Goal: Complete application form

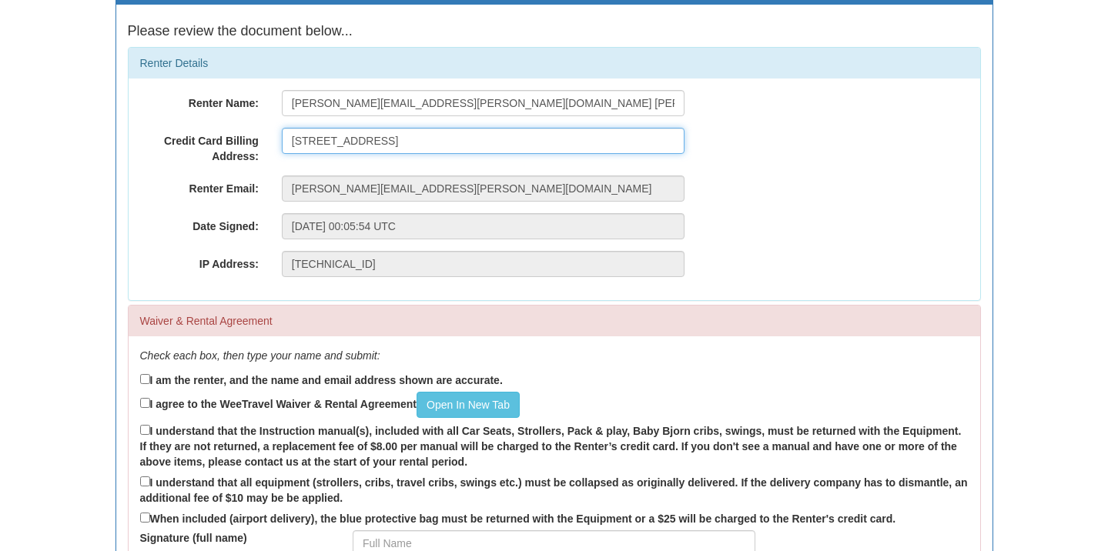
scroll to position [179, 0]
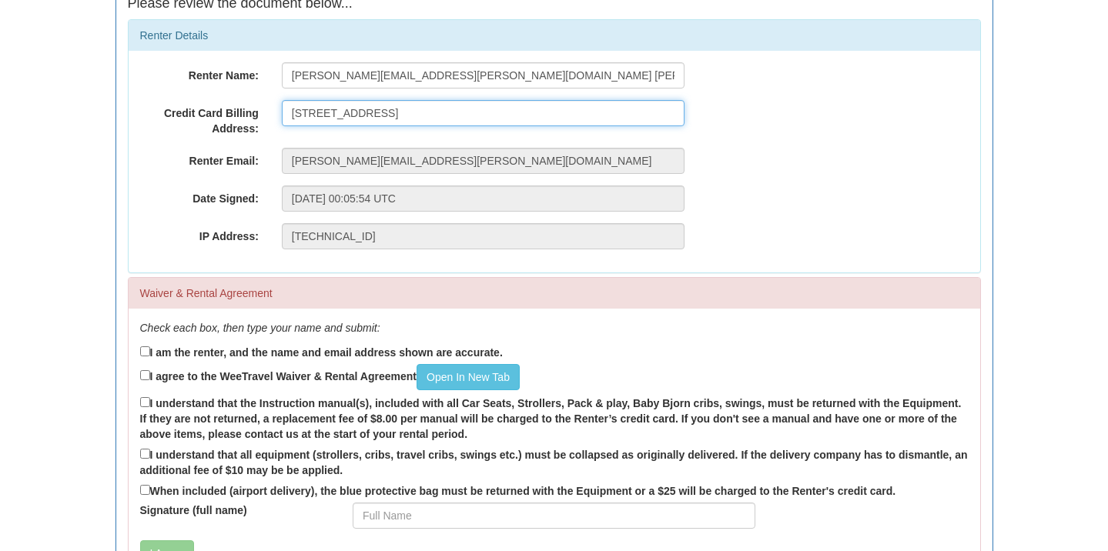
type input "2200 Governors Road, Copetown ON, L0R1J0"
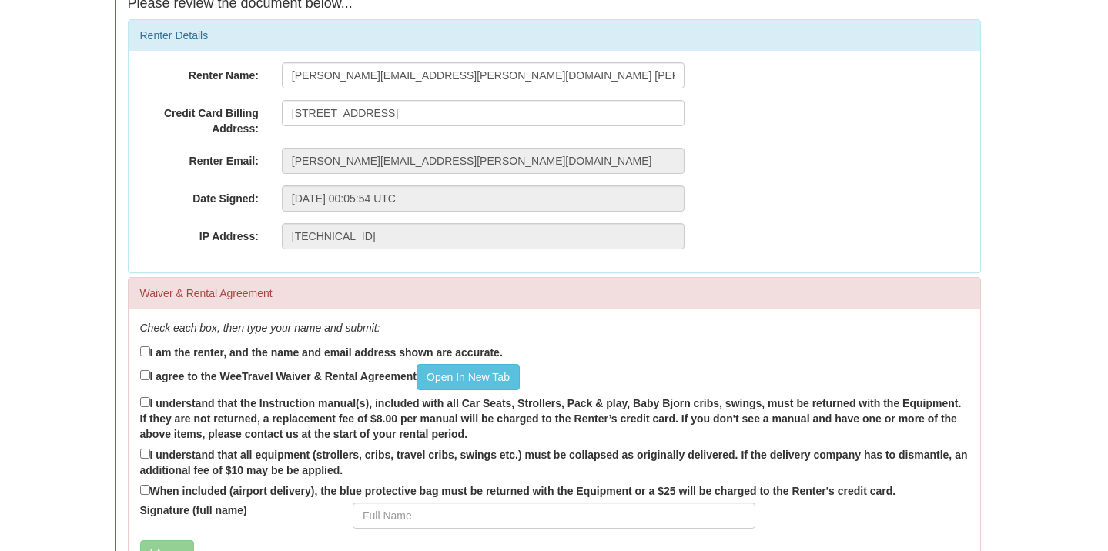
click at [151, 348] on label "I am the renter, and the name and email address shown are accurate." at bounding box center [321, 352] width 363 height 17
click at [150, 348] on input "I am the renter, and the name and email address shown are accurate." at bounding box center [145, 352] width 10 height 10
checkbox input "true"
click at [147, 372] on input "I agree to the WeeTravel Waiver & Rental Agreement Open In New Tab" at bounding box center [145, 375] width 10 height 10
checkbox input "true"
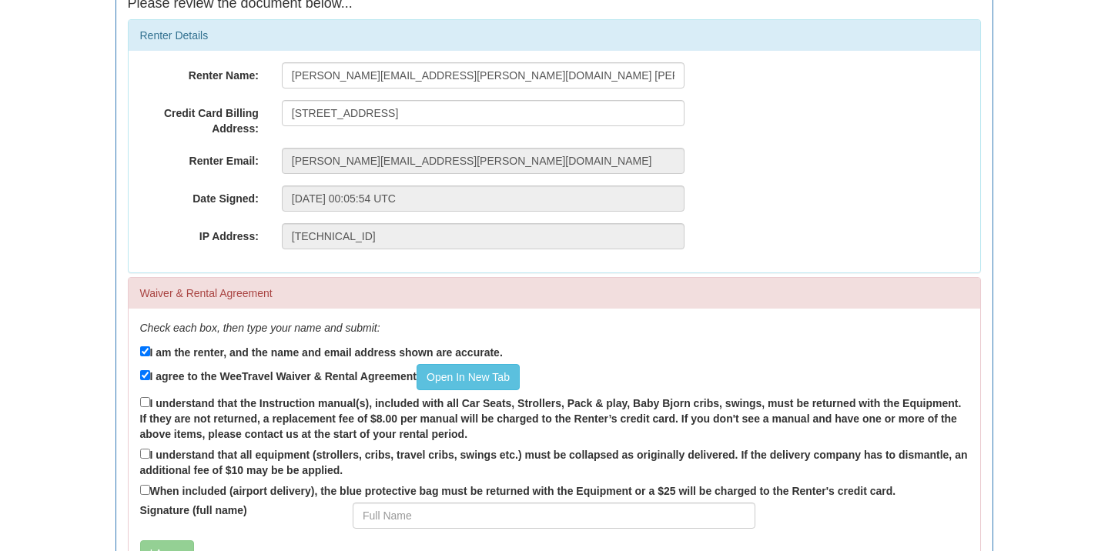
click at [143, 402] on input "I understand that the Instruction manual(s), included with all Car Seats, Strol…" at bounding box center [145, 402] width 10 height 10
checkbox input "true"
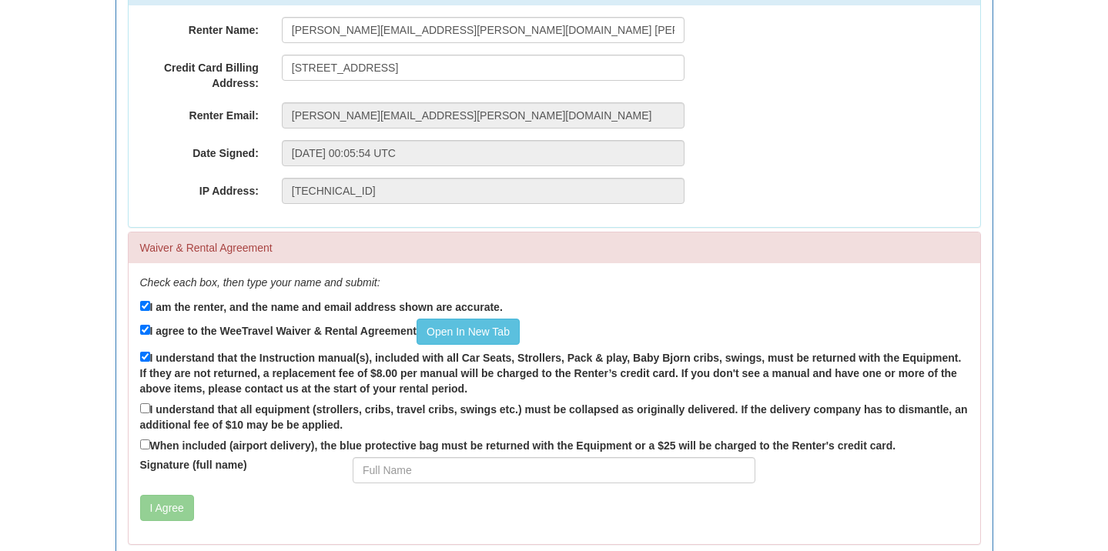
scroll to position [260, 0]
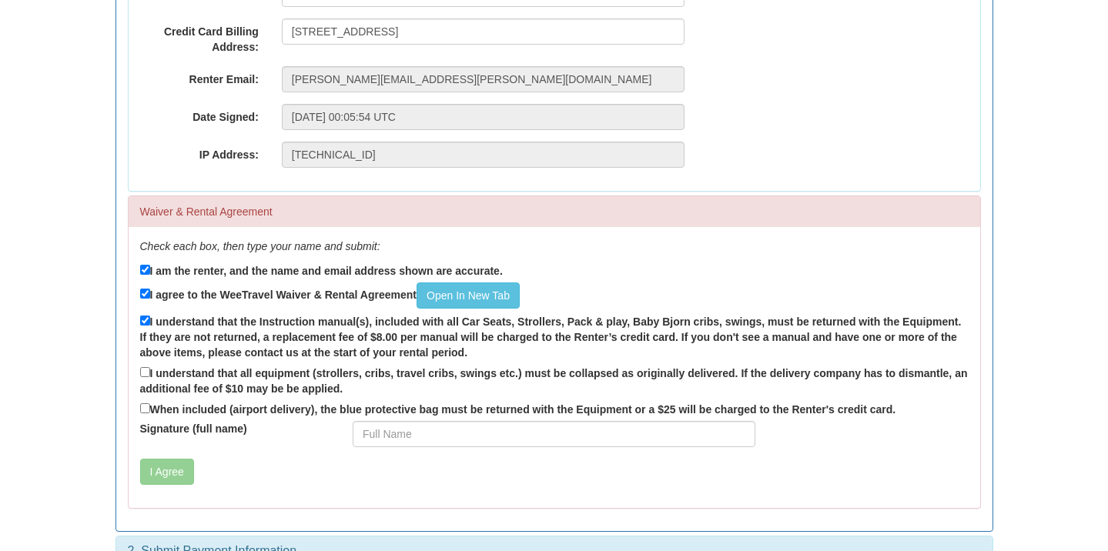
click at [147, 368] on input "I understand that all equipment (strollers, cribs, travel cribs, swings etc.) m…" at bounding box center [145, 372] width 10 height 10
checkbox input "true"
click at [145, 404] on input "When included (airport delivery), the blue protective bag must be returned with…" at bounding box center [145, 409] width 10 height 10
checkbox input "true"
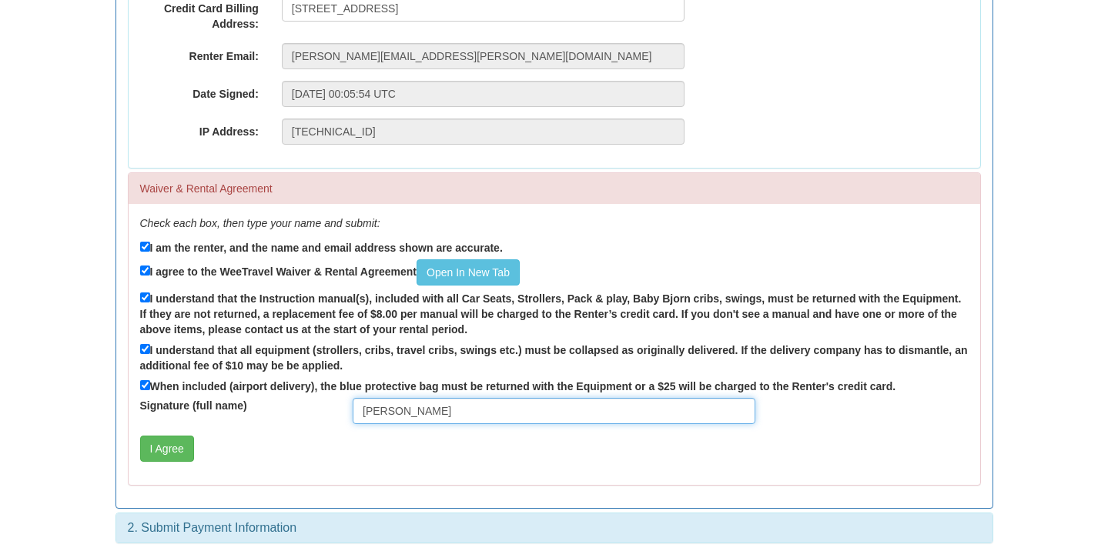
scroll to position [283, 0]
type input "Emma Pollard"
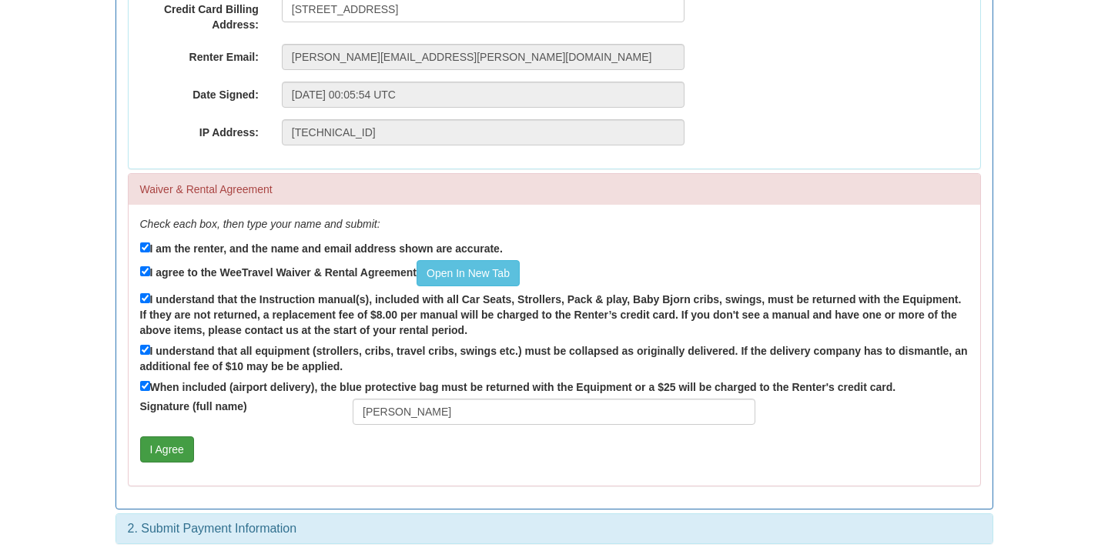
click at [189, 446] on button "I Agree" at bounding box center [167, 450] width 54 height 26
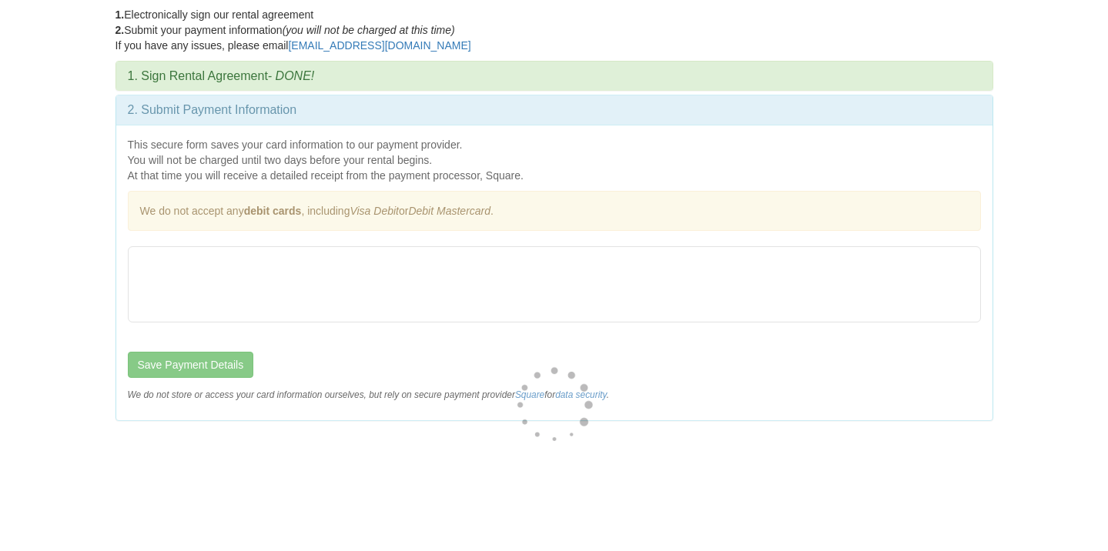
scroll to position [0, 0]
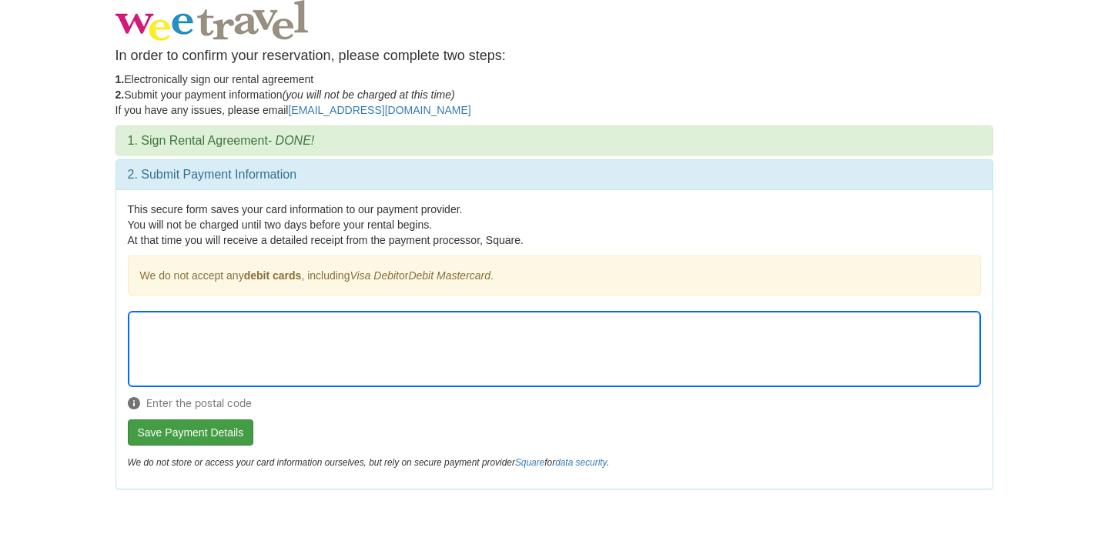
click at [142, 424] on button "Save Payment Details" at bounding box center [191, 433] width 126 height 26
